Goal: Find specific page/section: Find specific page/section

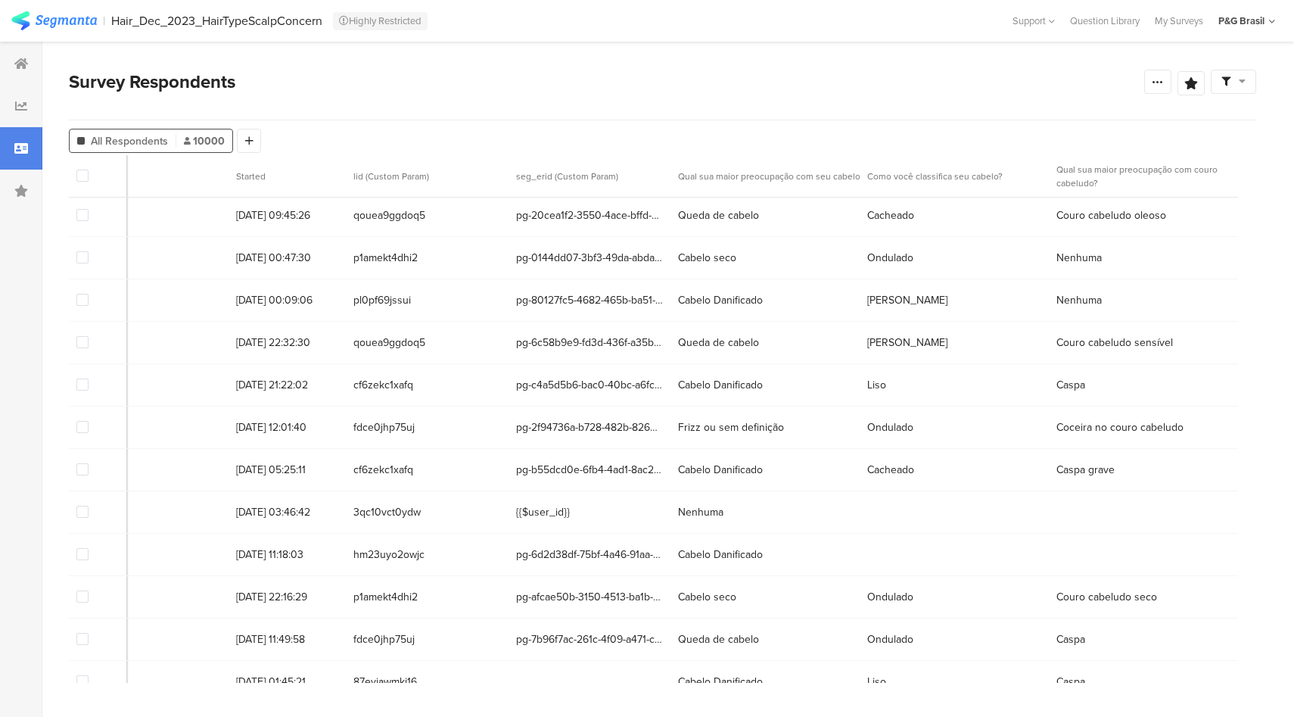
scroll to position [3, 0]
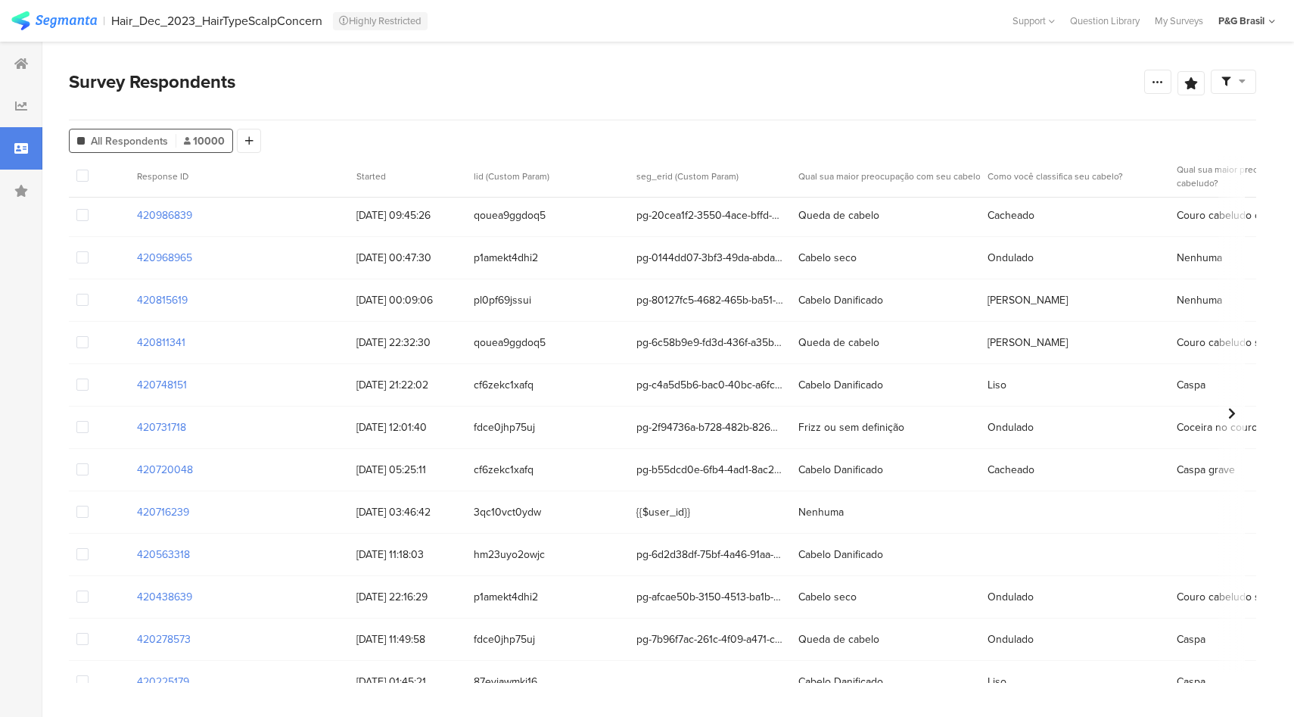
drag, startPoint x: 201, startPoint y: 260, endPoint x: 108, endPoint y: 262, distance: 93.1
click at [108, 262] on div "420968965 [DATE] 00:47:30 p1amekt4dhi2 pg-0144dd07-3bf3-49da-abda-45e280dd4aeb …" at bounding box center [714, 258] width 1290 height 42
copy section "420968965"
click at [179, 261] on section "420968965" at bounding box center [164, 258] width 55 height 16
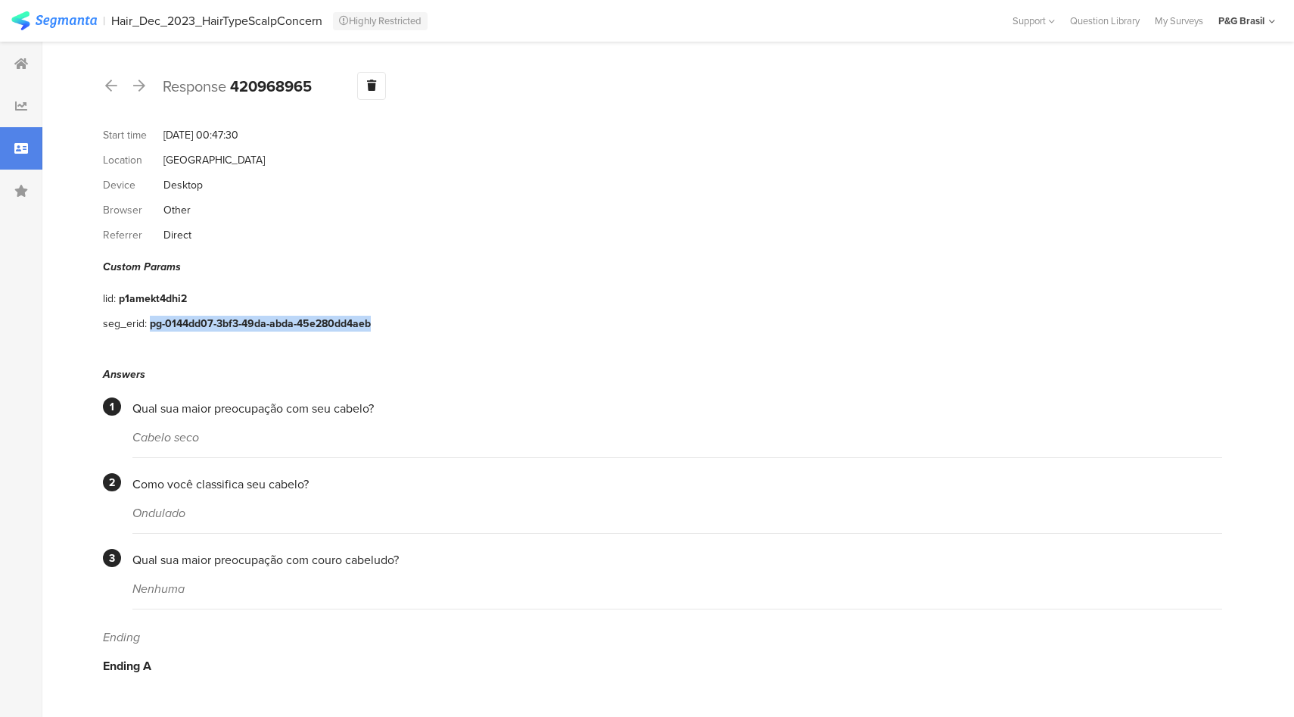
drag, startPoint x: 379, startPoint y: 317, endPoint x: 151, endPoint y: 318, distance: 227.9
click at [151, 318] on div "seg_erid: pg-0144dd07-3bf3-49da-abda-45e280dd4aeb" at bounding box center [663, 323] width 1120 height 25
copy div "pg-0144dd07-3bf3-49da-abda-45e280dd4aeb"
